Goal: Browse casually

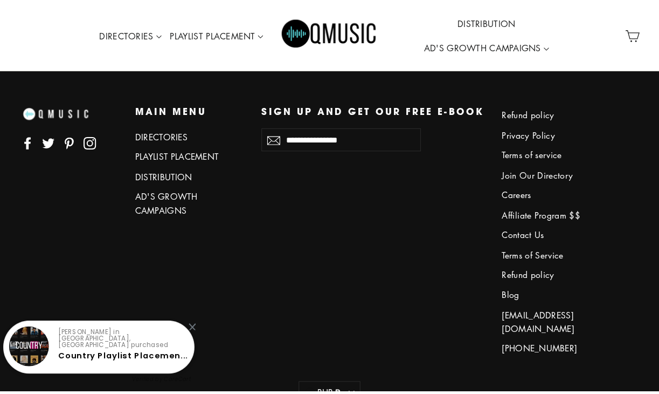
scroll to position [4871, 0]
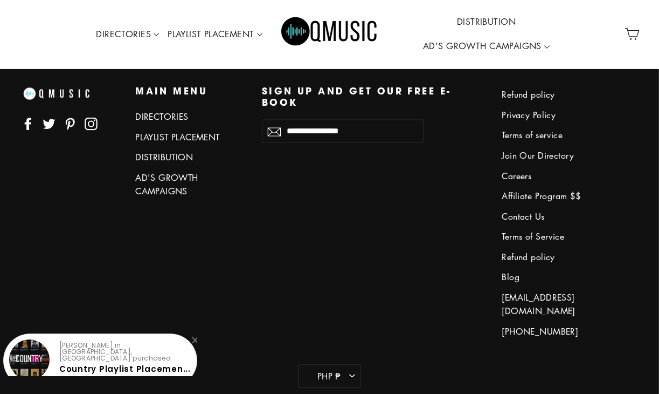
click at [24, 118] on icon at bounding box center [28, 124] width 13 height 13
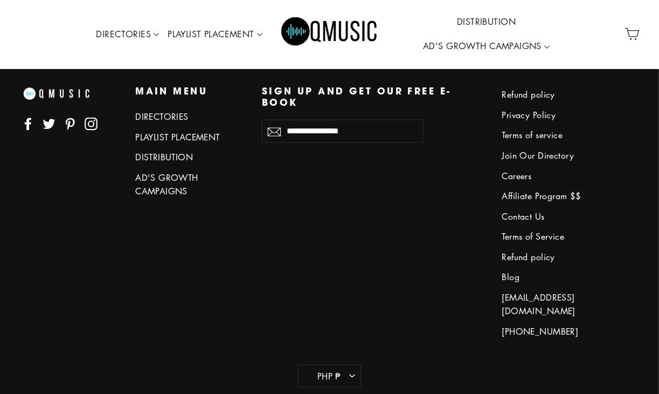
click at [88, 121] on icon at bounding box center [91, 124] width 13 height 13
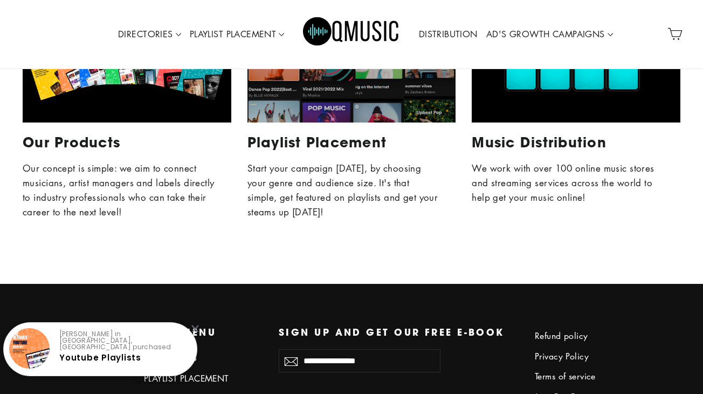
scroll to position [4788, 0]
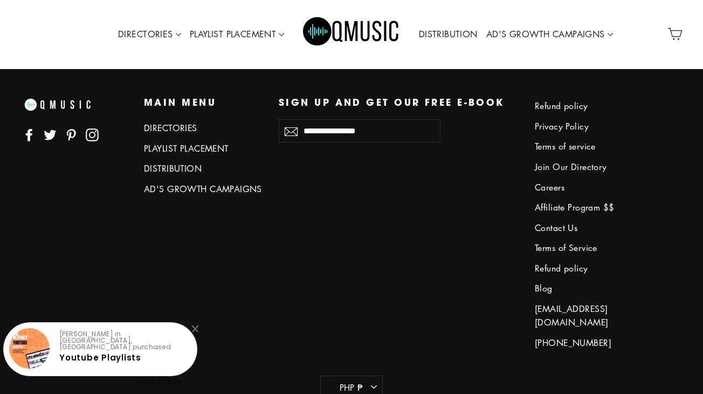
drag, startPoint x: 706, startPoint y: 366, endPoint x: 703, endPoint y: 361, distance: 5.6
click at [31, 129] on icon at bounding box center [29, 135] width 6 height 12
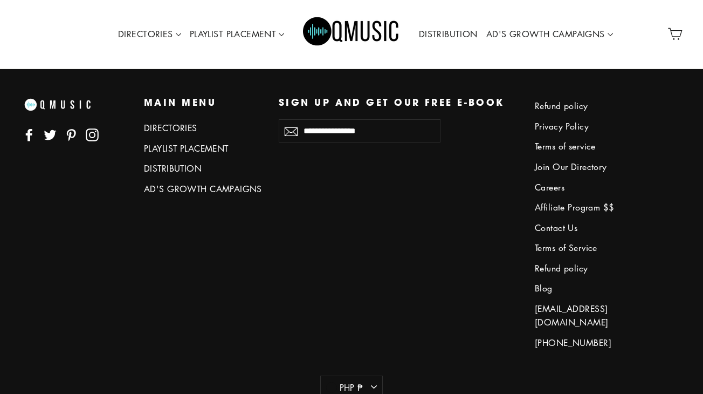
click at [87, 131] on icon at bounding box center [92, 134] width 13 height 13
